Goal: Transaction & Acquisition: Subscribe to service/newsletter

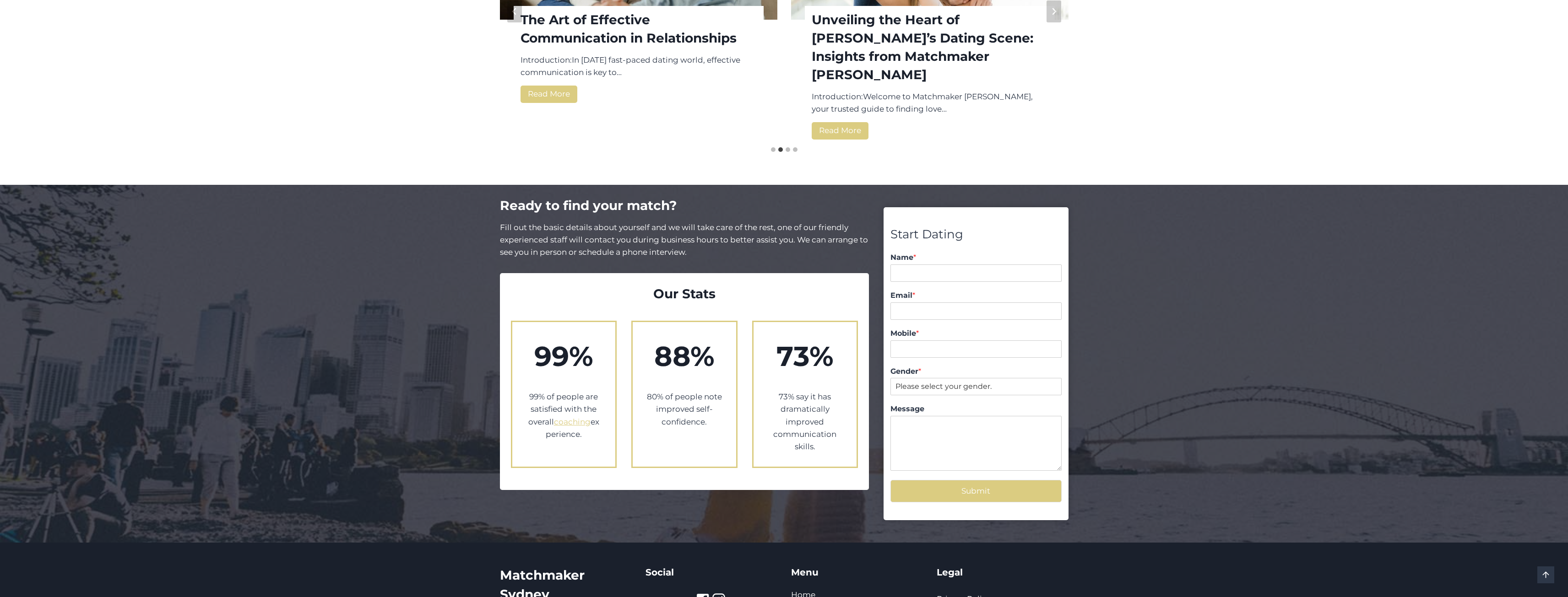
scroll to position [1510, 0]
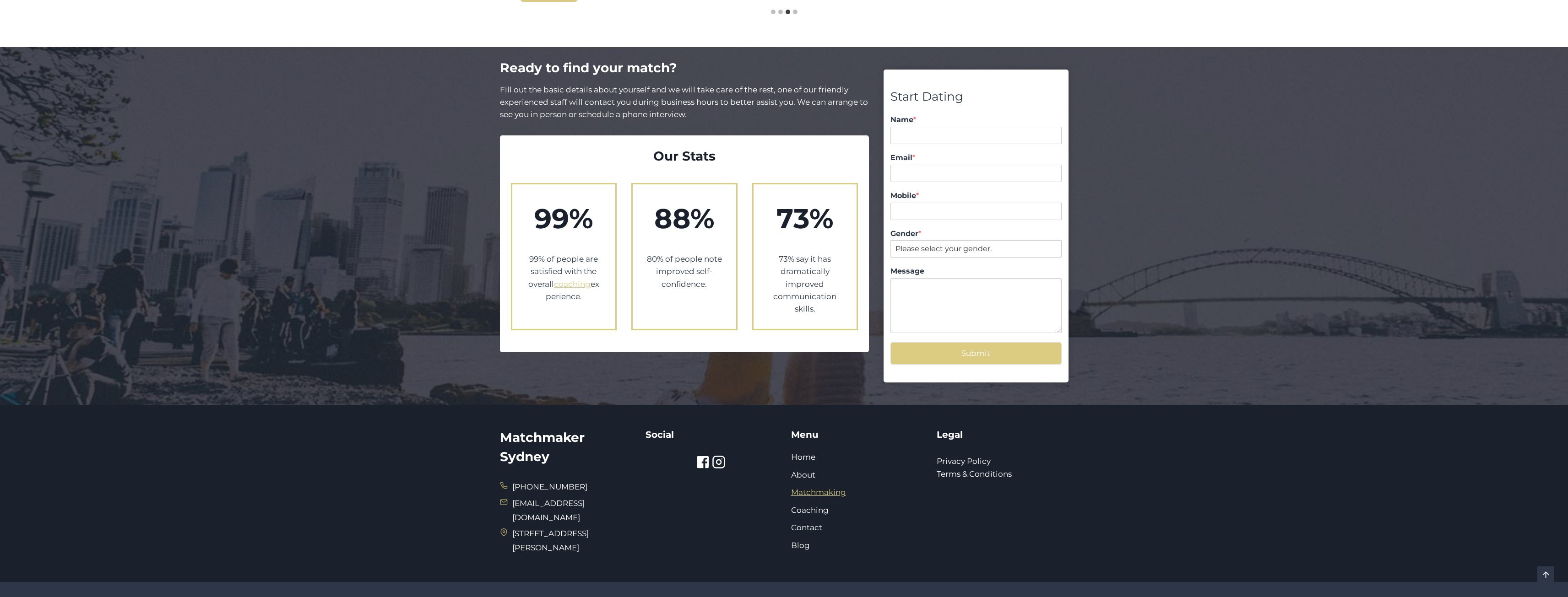
click at [806, 488] on link "Matchmaking" at bounding box center [819, 492] width 55 height 9
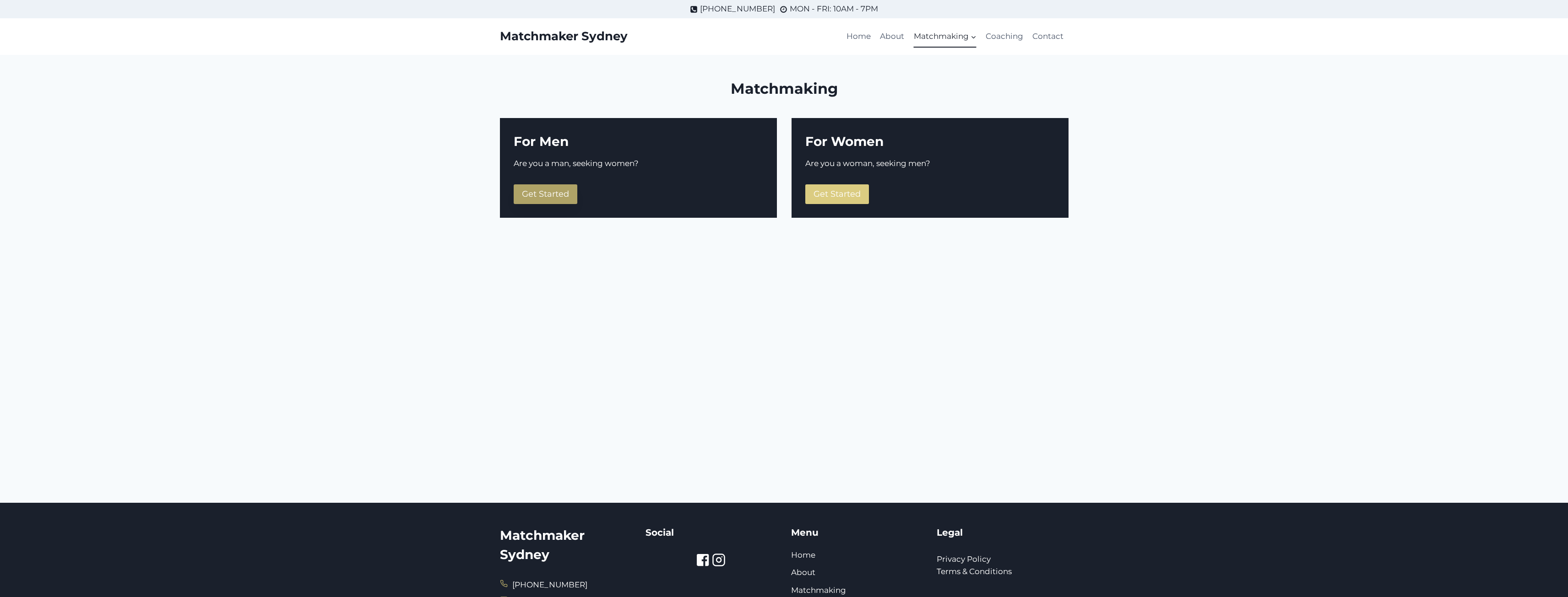
click at [543, 195] on span "Get Started" at bounding box center [545, 194] width 47 height 10
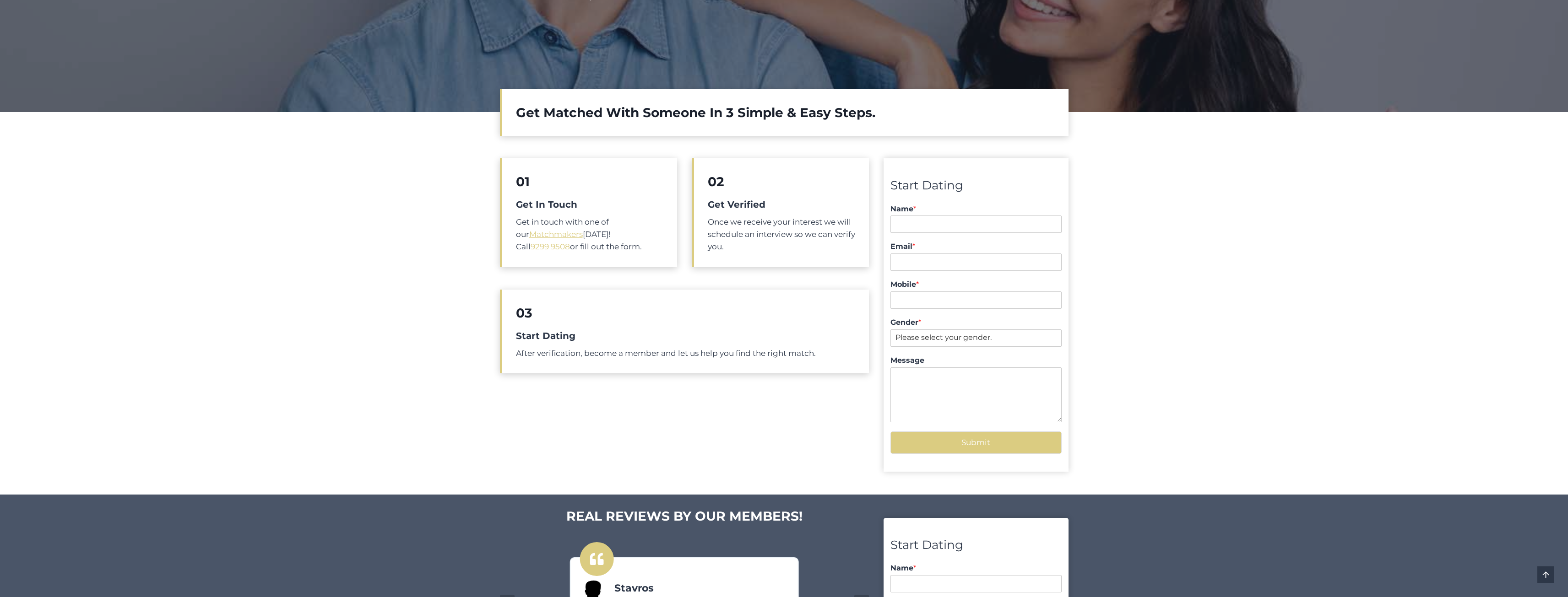
scroll to position [229, 0]
